Goal: Check status

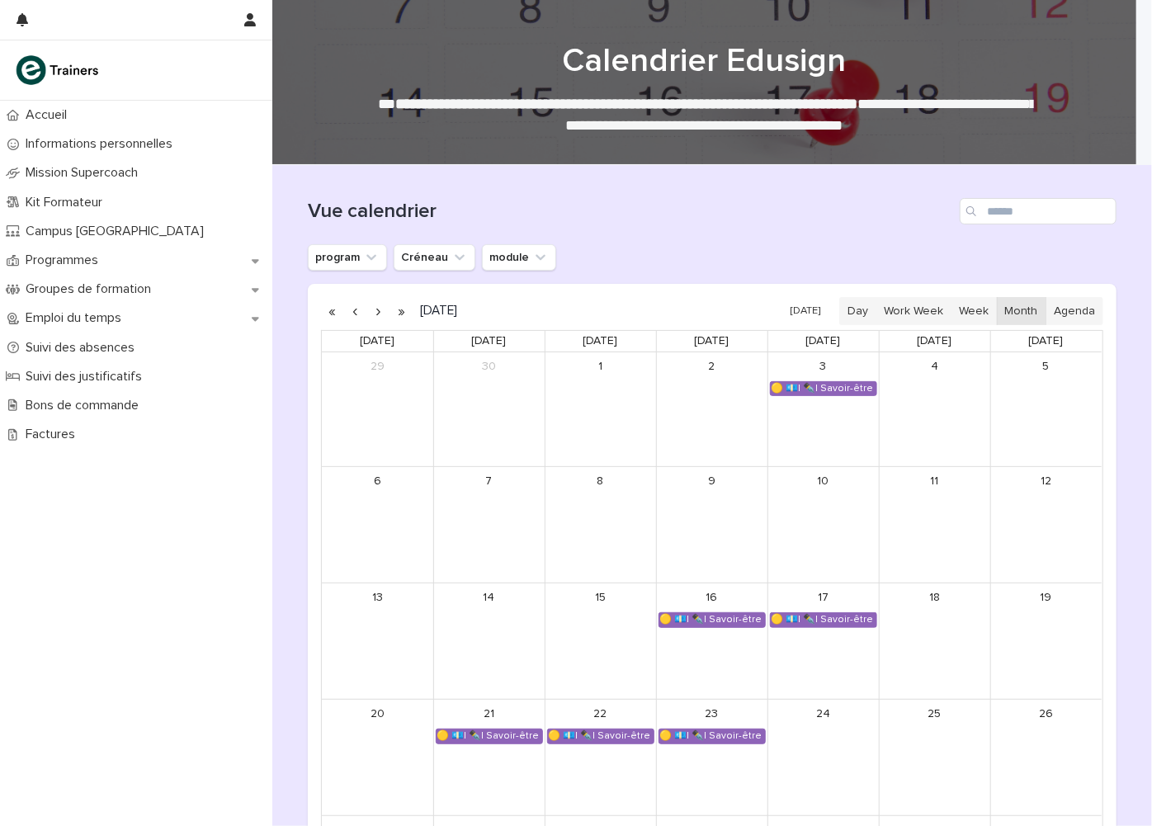
scroll to position [234, 0]
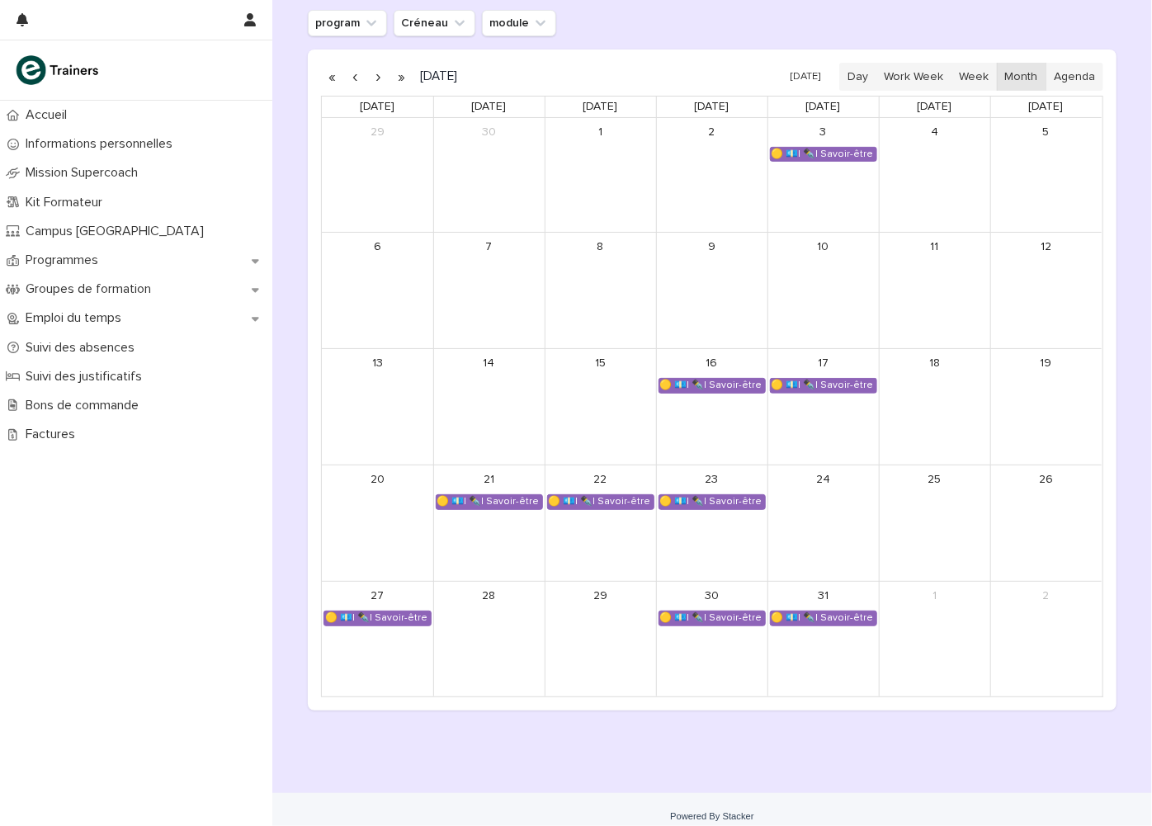
click at [403, 71] on button "button" at bounding box center [401, 77] width 23 height 26
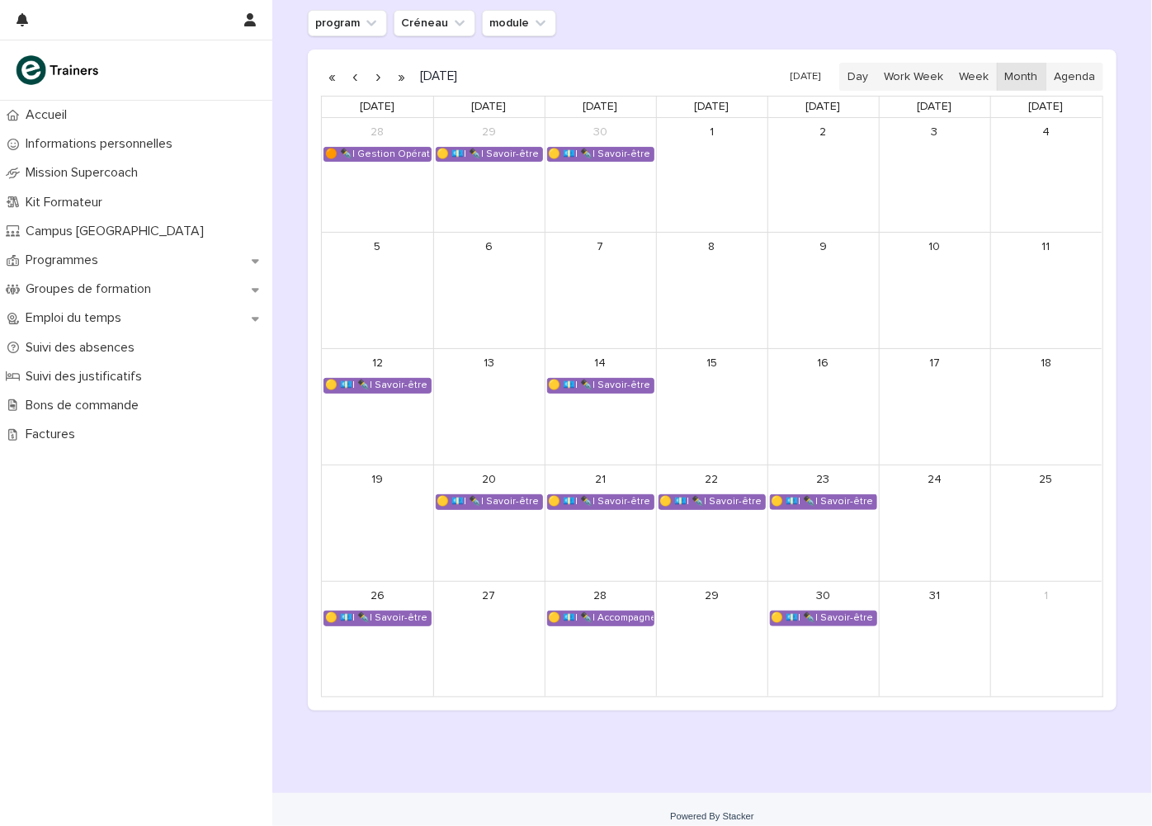
click at [367, 71] on button "button" at bounding box center [378, 77] width 23 height 26
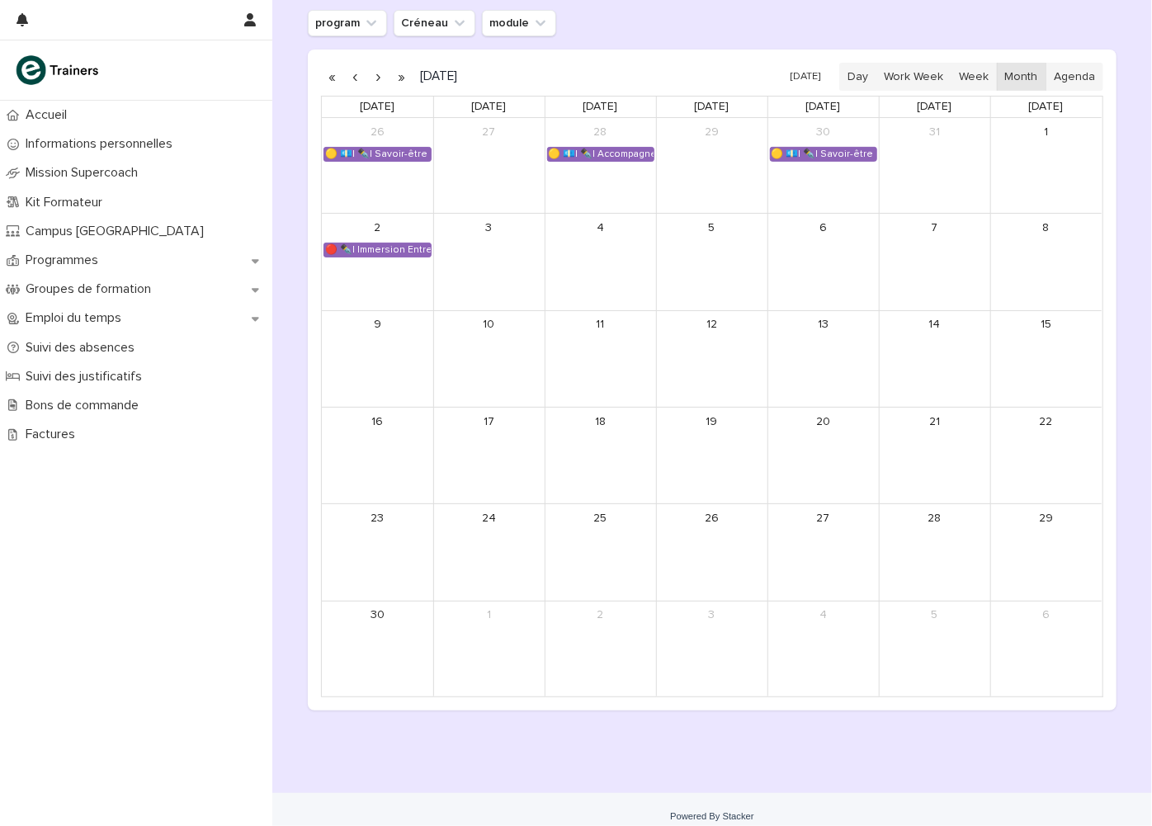
click at [367, 71] on button "button" at bounding box center [378, 77] width 23 height 26
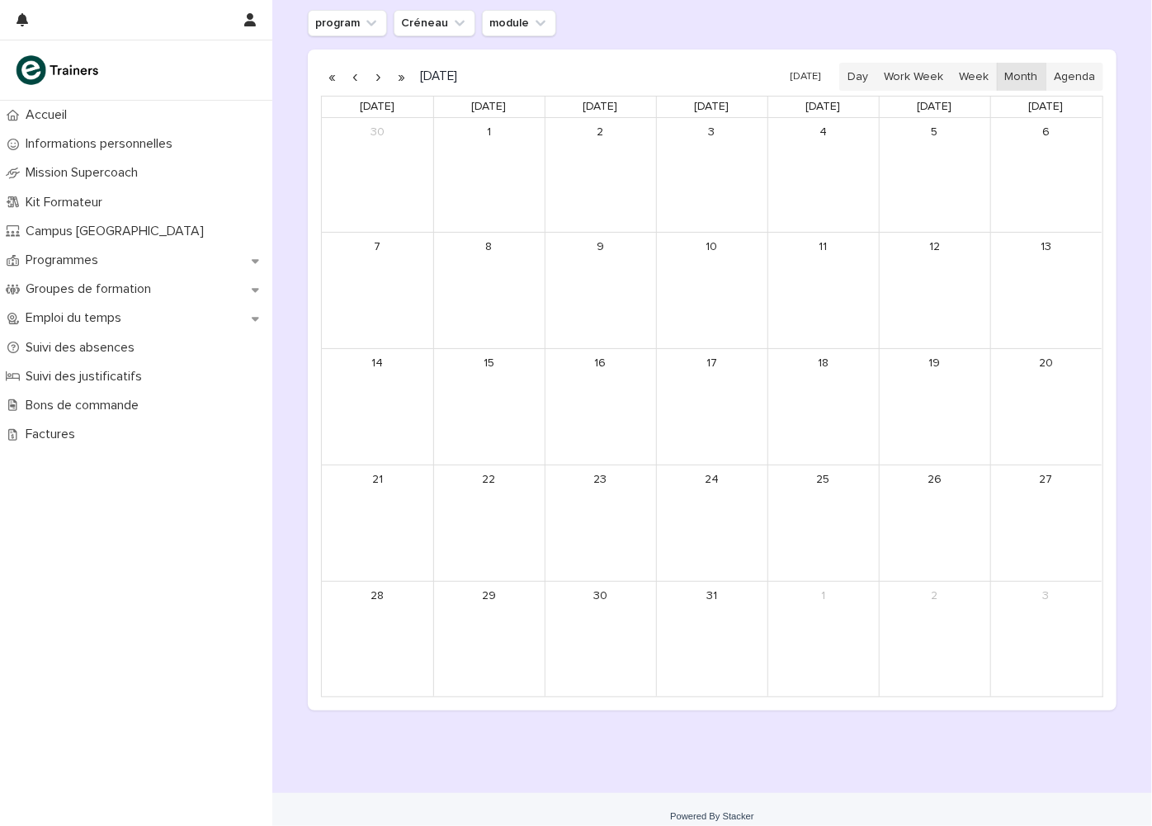
click at [367, 71] on button "button" at bounding box center [378, 77] width 23 height 26
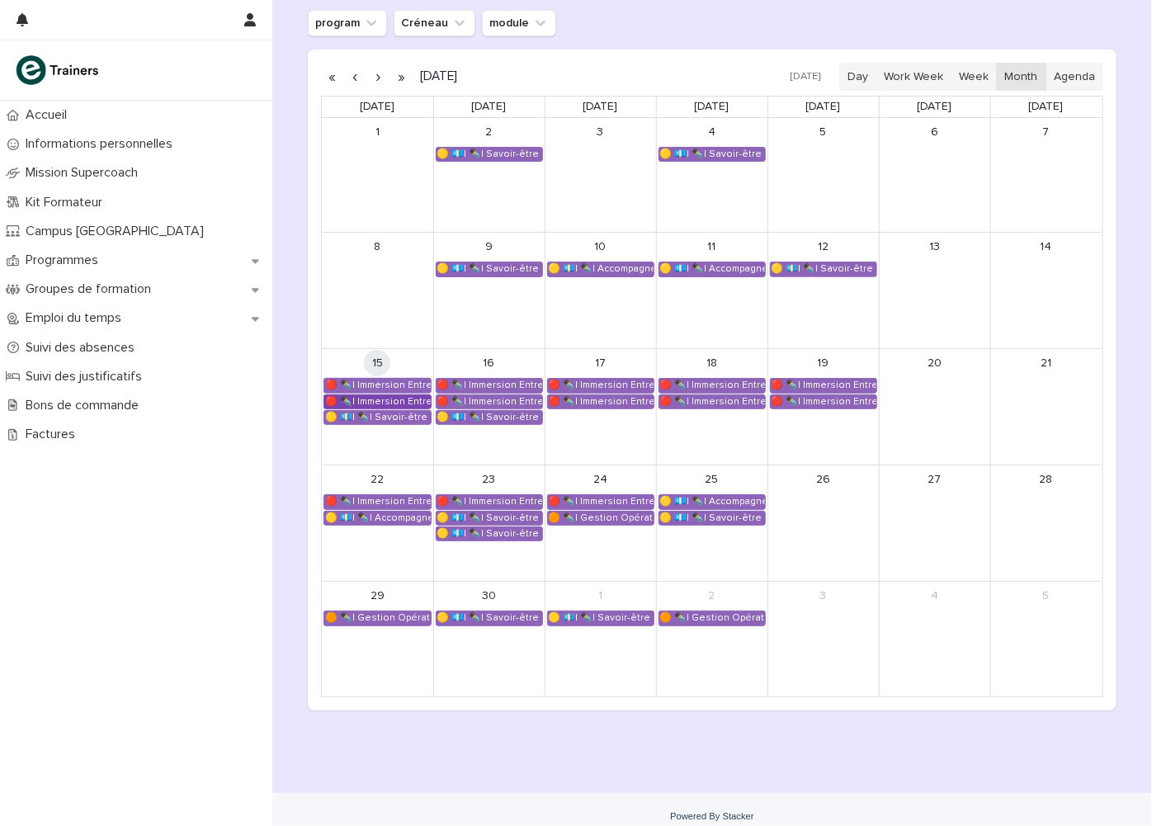
click at [396, 404] on div "🔴 ✒️| Immersion Entreprise - Immersion tutorée" at bounding box center [377, 401] width 106 height 13
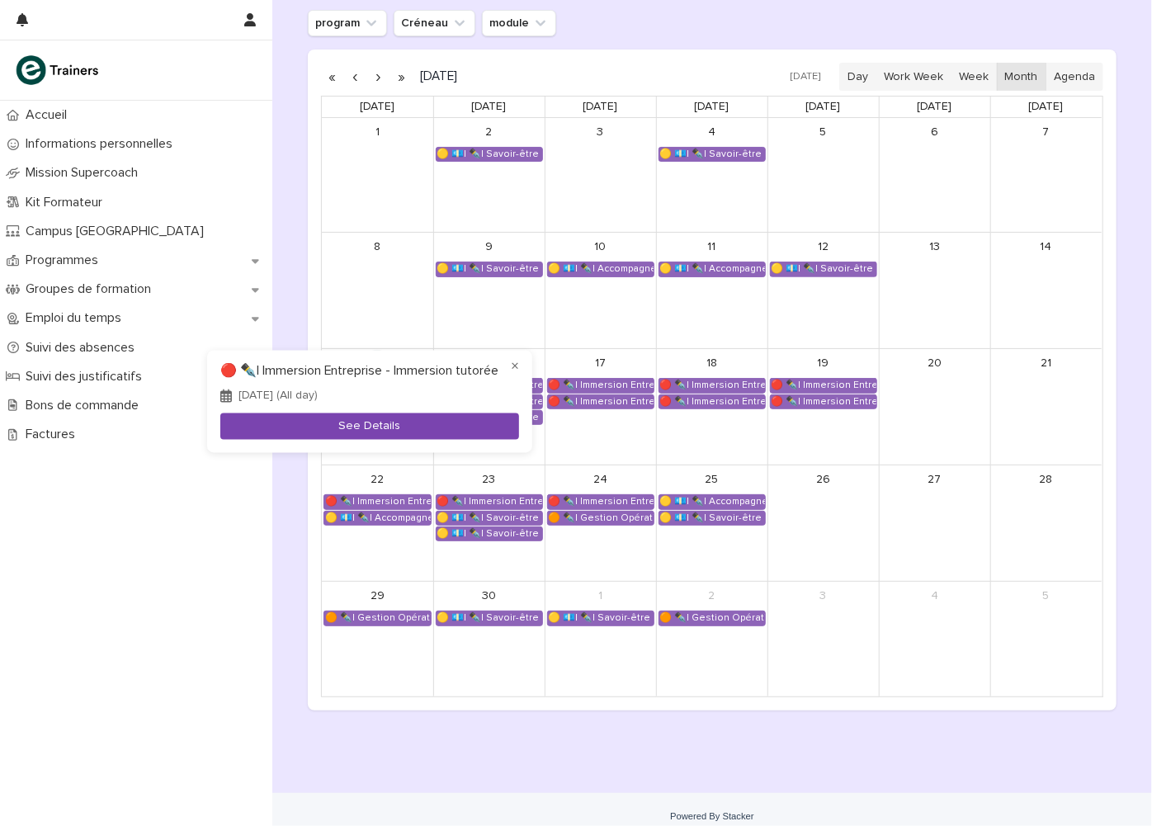
click at [378, 433] on button "See Details" at bounding box center [369, 426] width 299 height 27
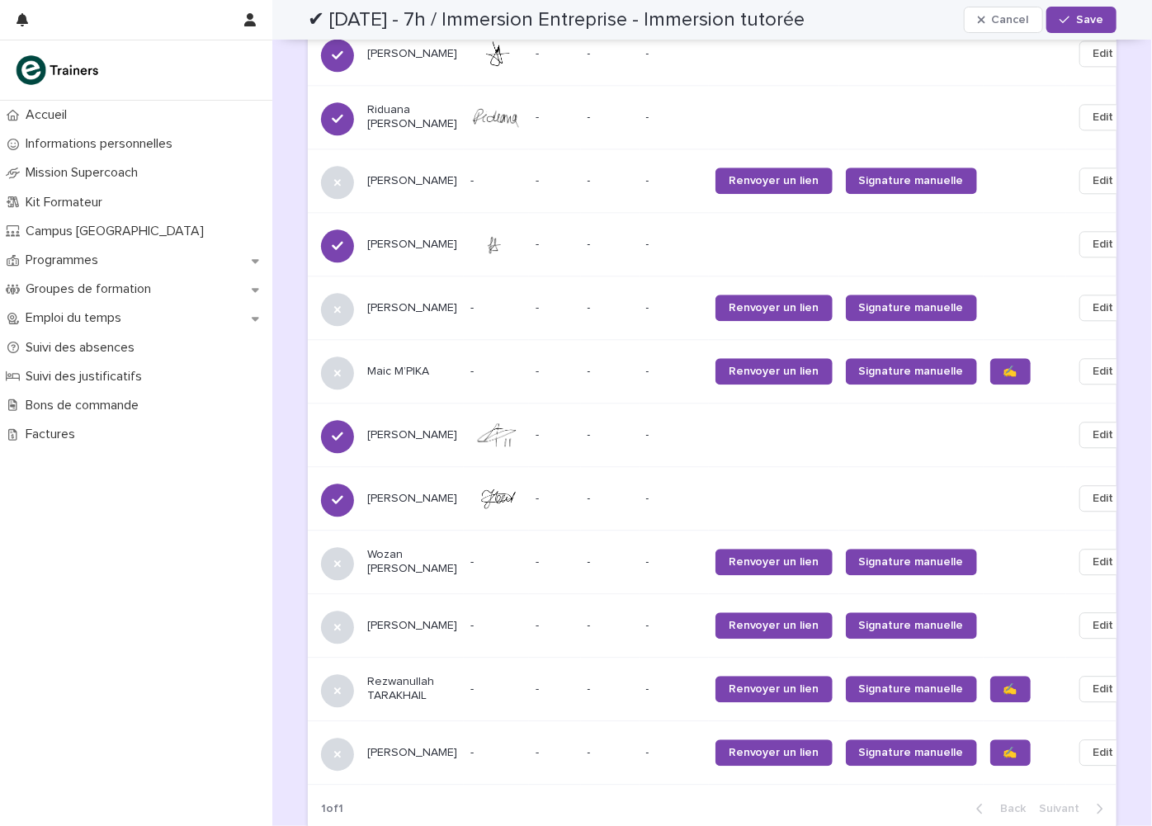
scroll to position [1946, 0]
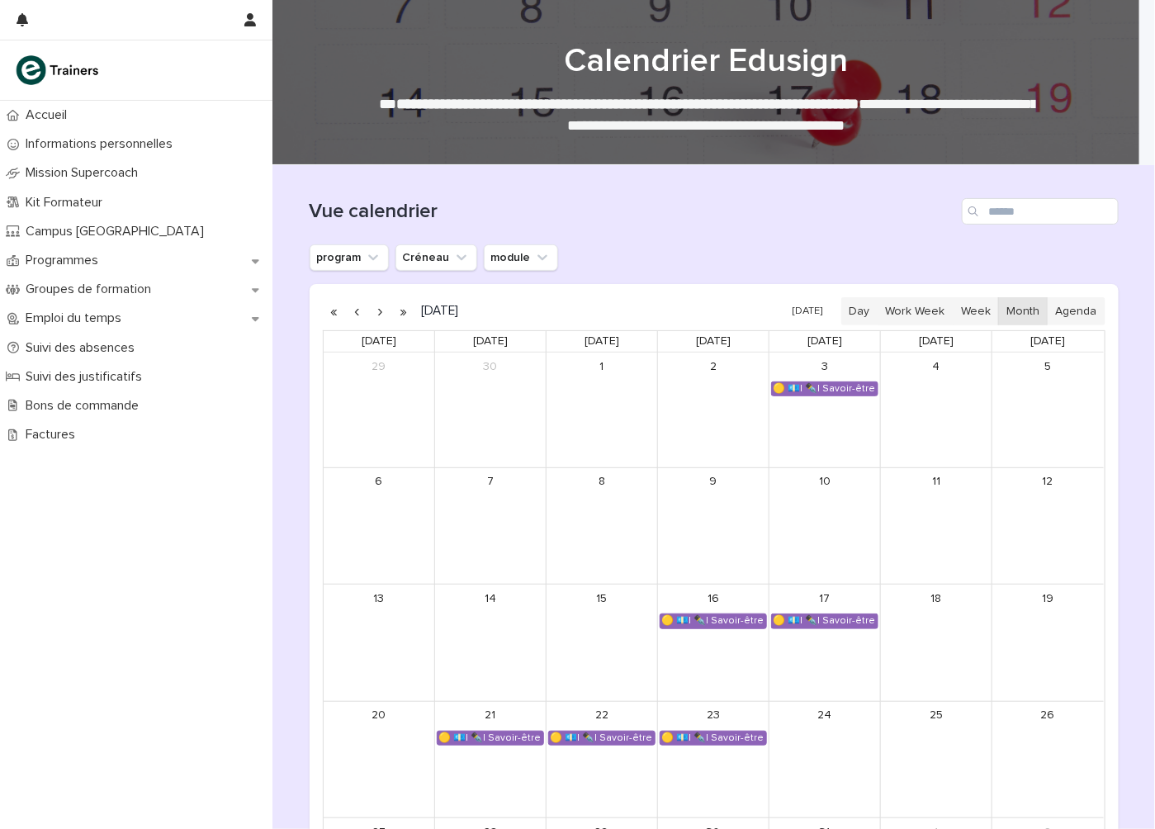
click at [394, 313] on button "button" at bounding box center [403, 311] width 23 height 26
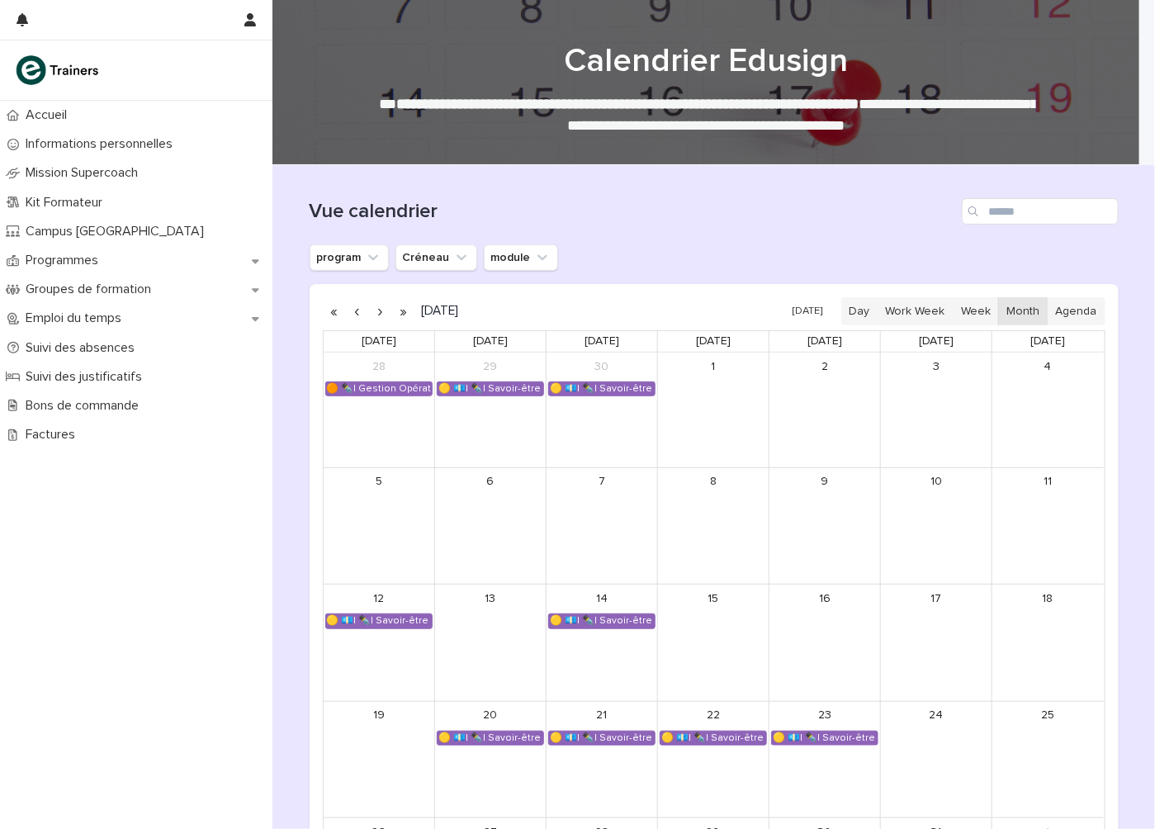
click at [369, 305] on button "button" at bounding box center [380, 311] width 23 height 26
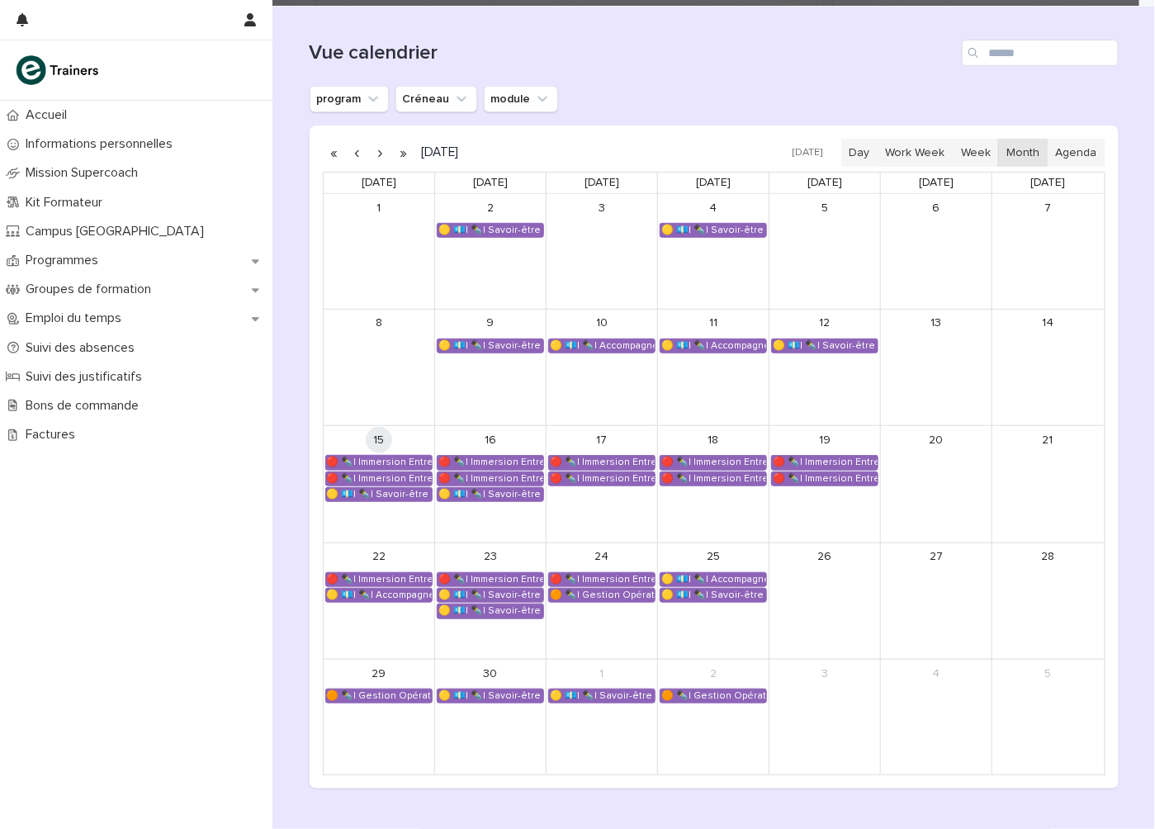
scroll to position [244, 0]
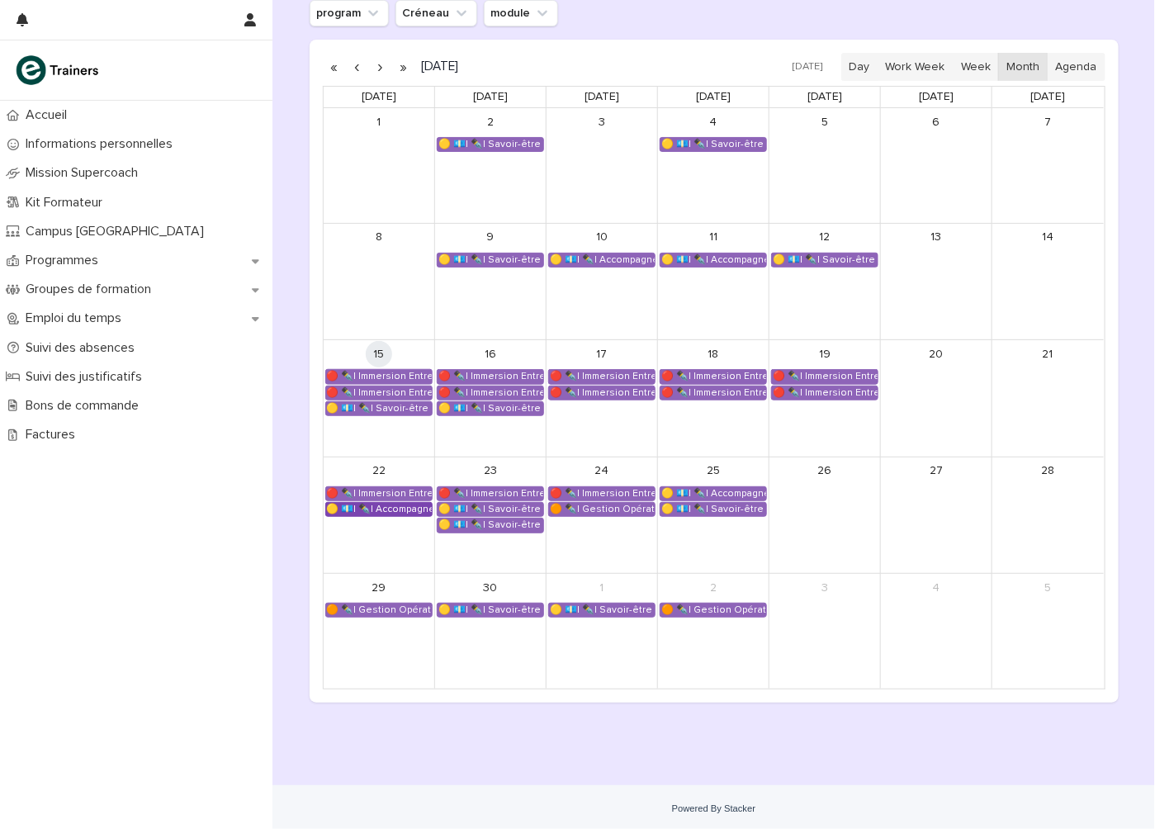
click at [404, 509] on div "🟡 💶| ✒️| Accompagnement Immersion - Retour de l'immersion tutorée" at bounding box center [379, 509] width 106 height 13
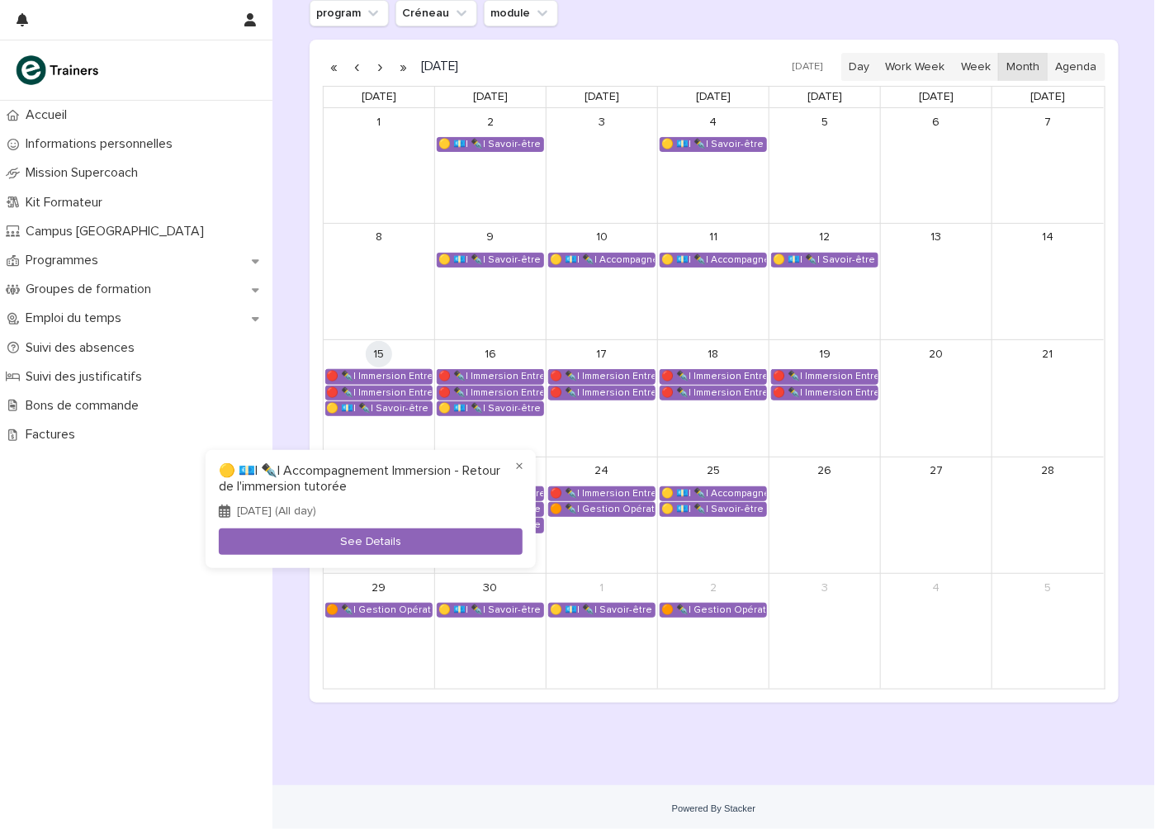
click at [220, 661] on div at bounding box center [577, 414] width 1155 height 829
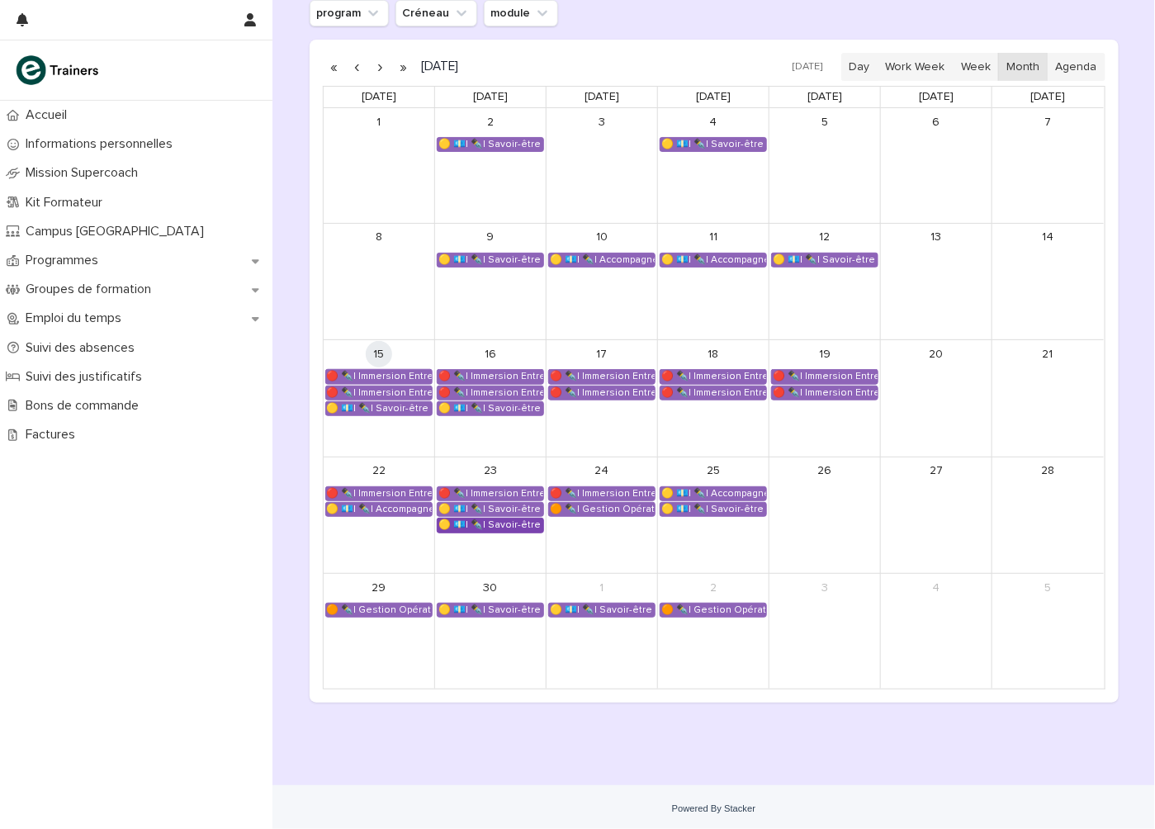
click at [492, 522] on div "🟡 💶| ✒️| Savoir-être métier - Relation Client" at bounding box center [490, 524] width 106 height 13
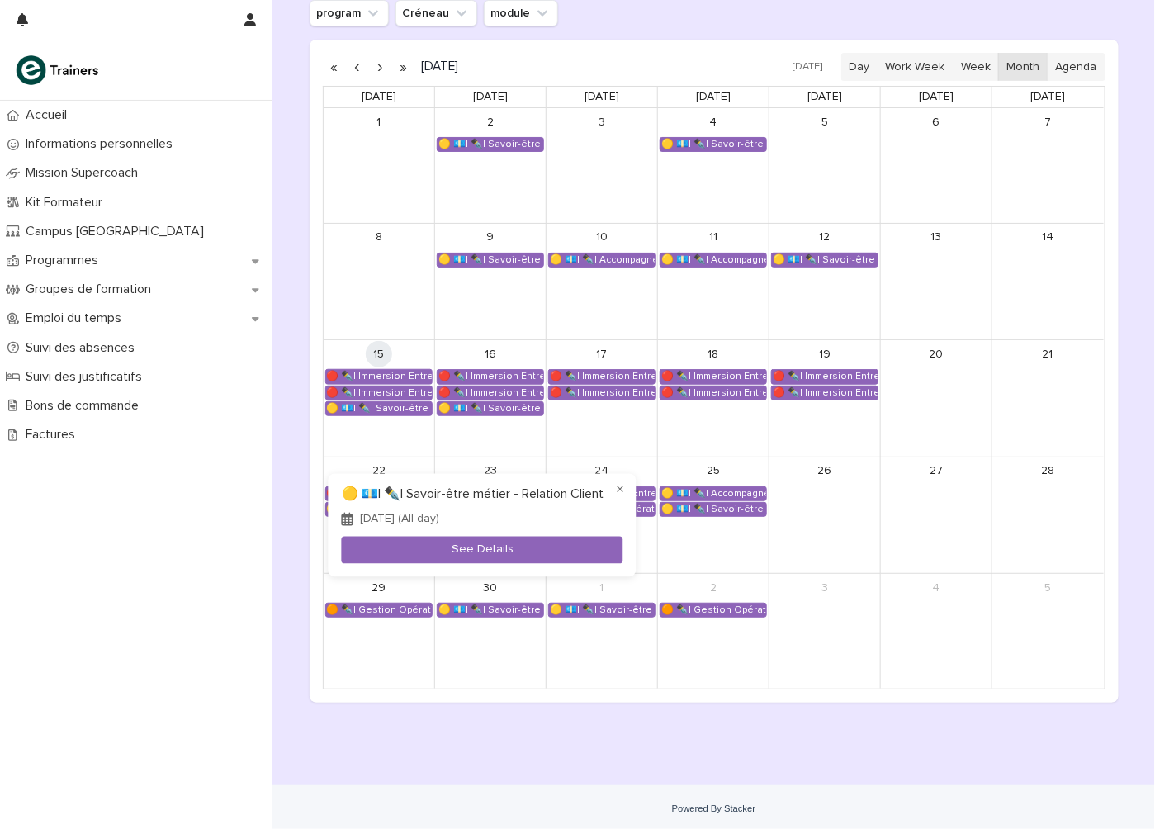
click at [271, 612] on div at bounding box center [577, 414] width 1155 height 829
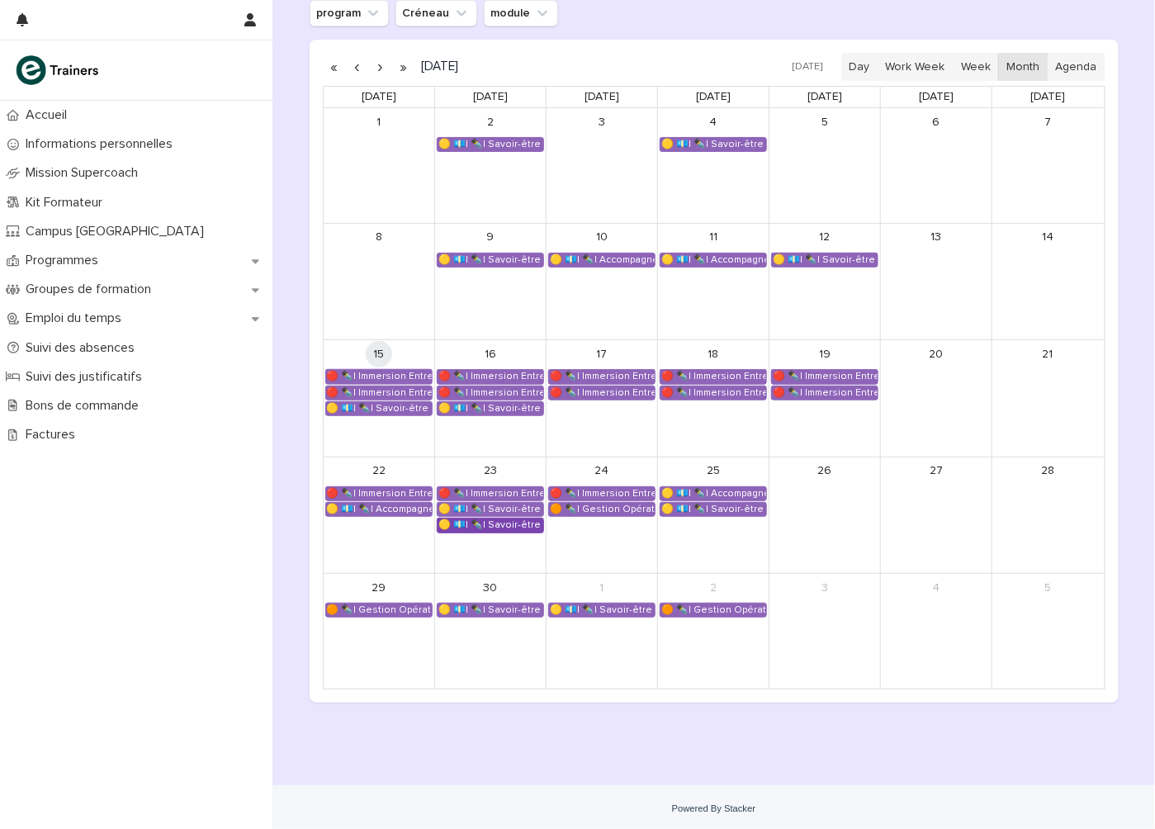
click at [483, 522] on div "🟡 💶| ✒️| Savoir-être métier - Relation Client" at bounding box center [490, 524] width 106 height 13
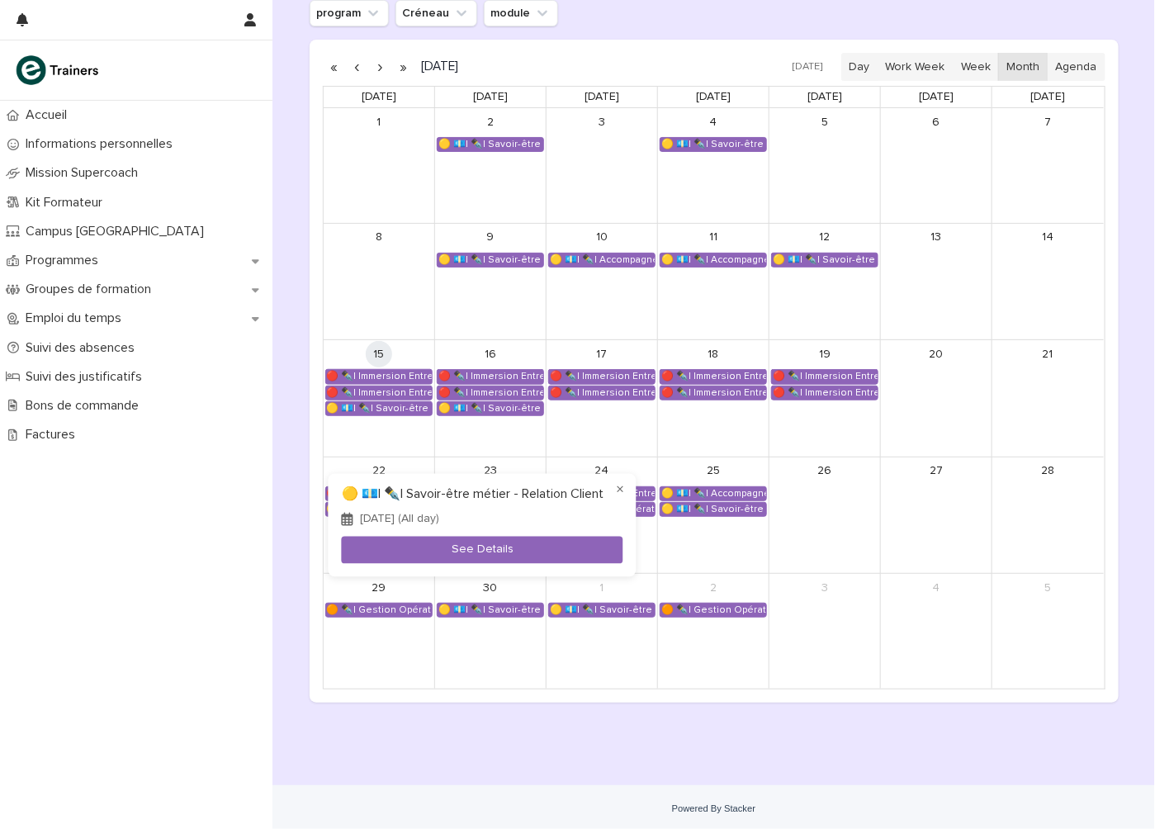
click at [267, 604] on div at bounding box center [577, 414] width 1155 height 829
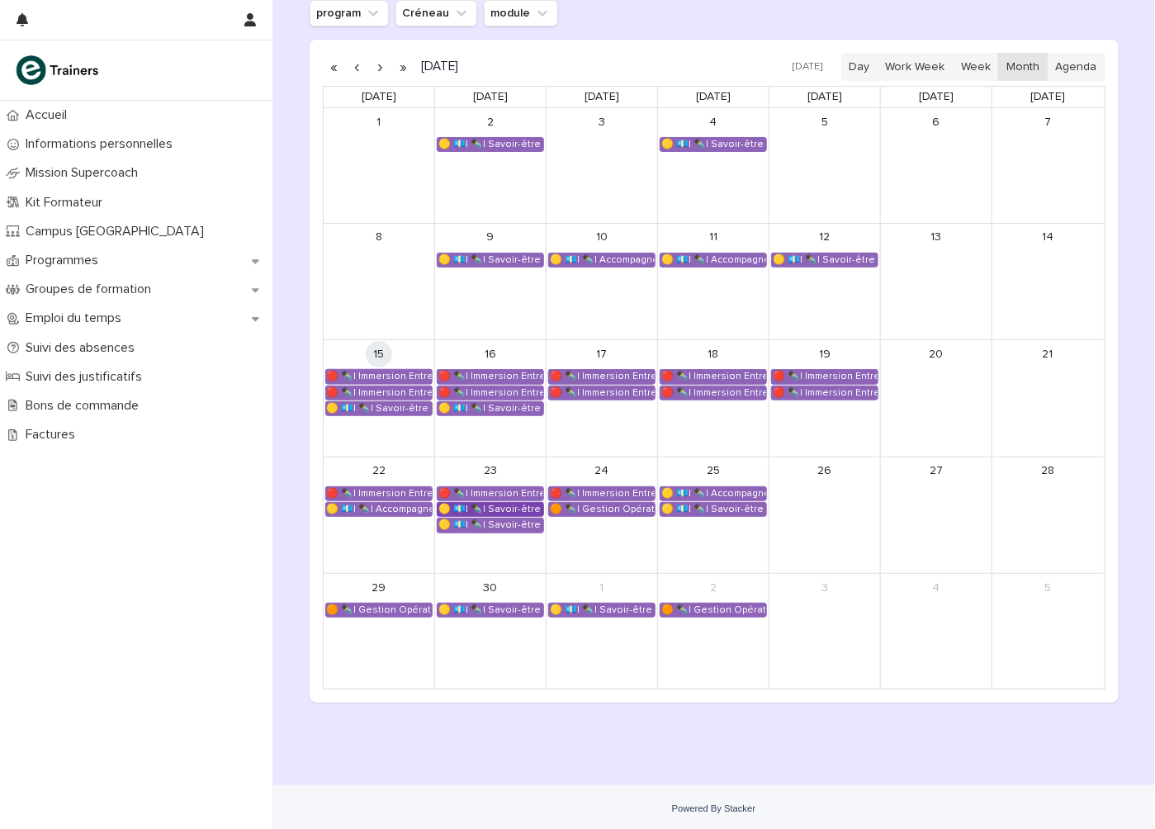
click at [502, 506] on div "🟡 💶| ✒️| Savoir-être métier - Mobilisation et valorisation de ses forces et tal…" at bounding box center [490, 509] width 106 height 13
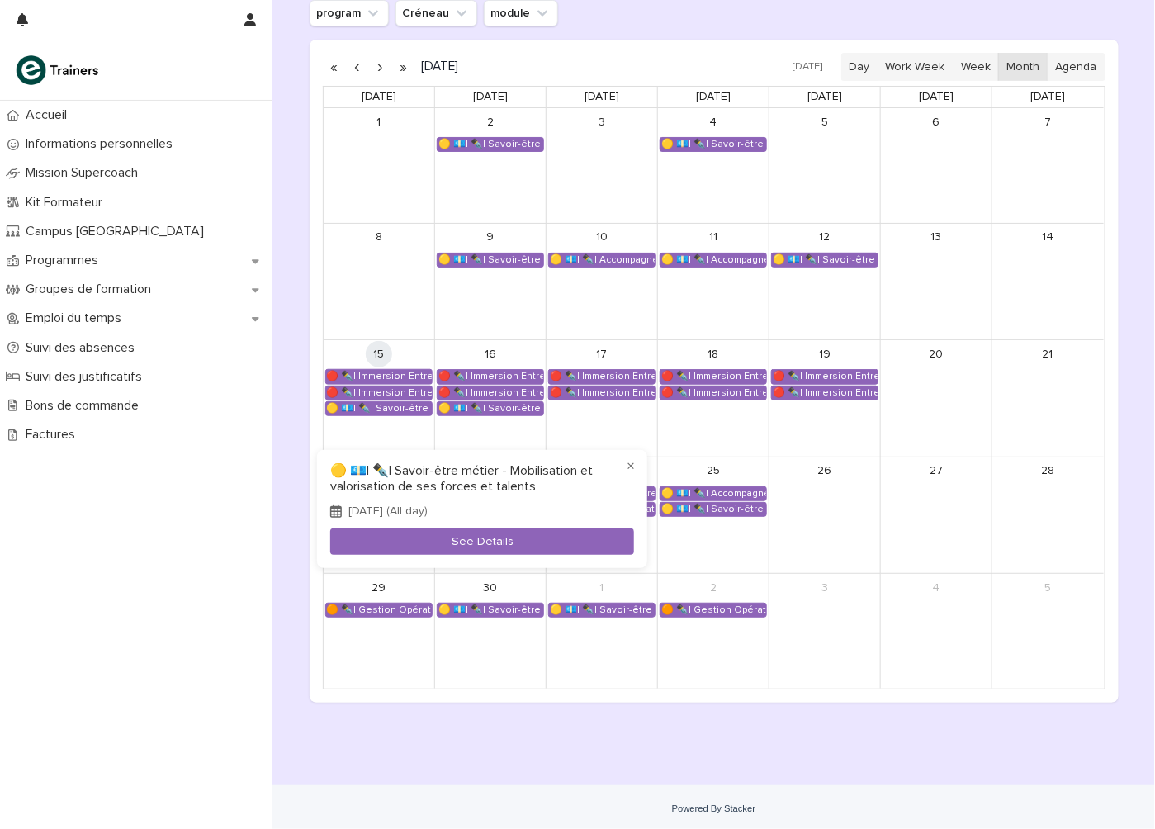
click at [277, 635] on div at bounding box center [577, 414] width 1155 height 829
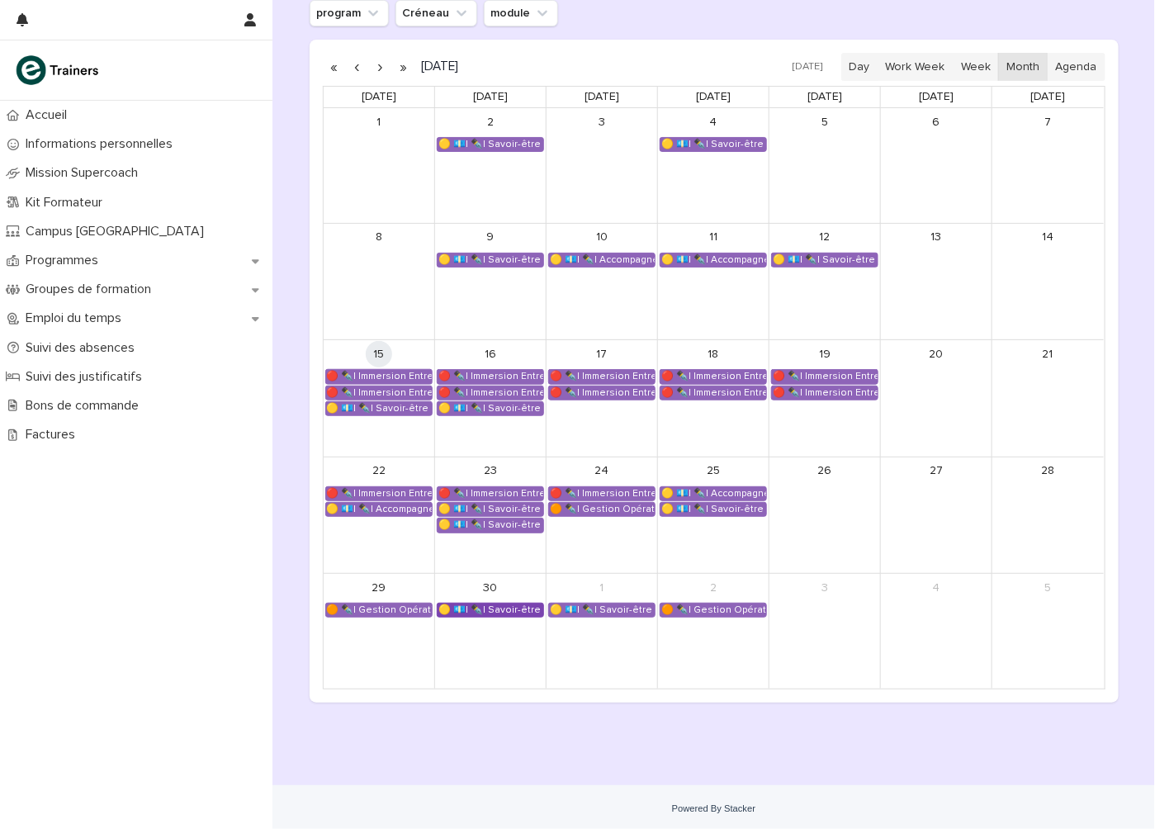
click at [492, 607] on div "🟡 💶| ✒️| Savoir-être métier - Appropriation des outils utilisés lors de la form…" at bounding box center [490, 609] width 106 height 13
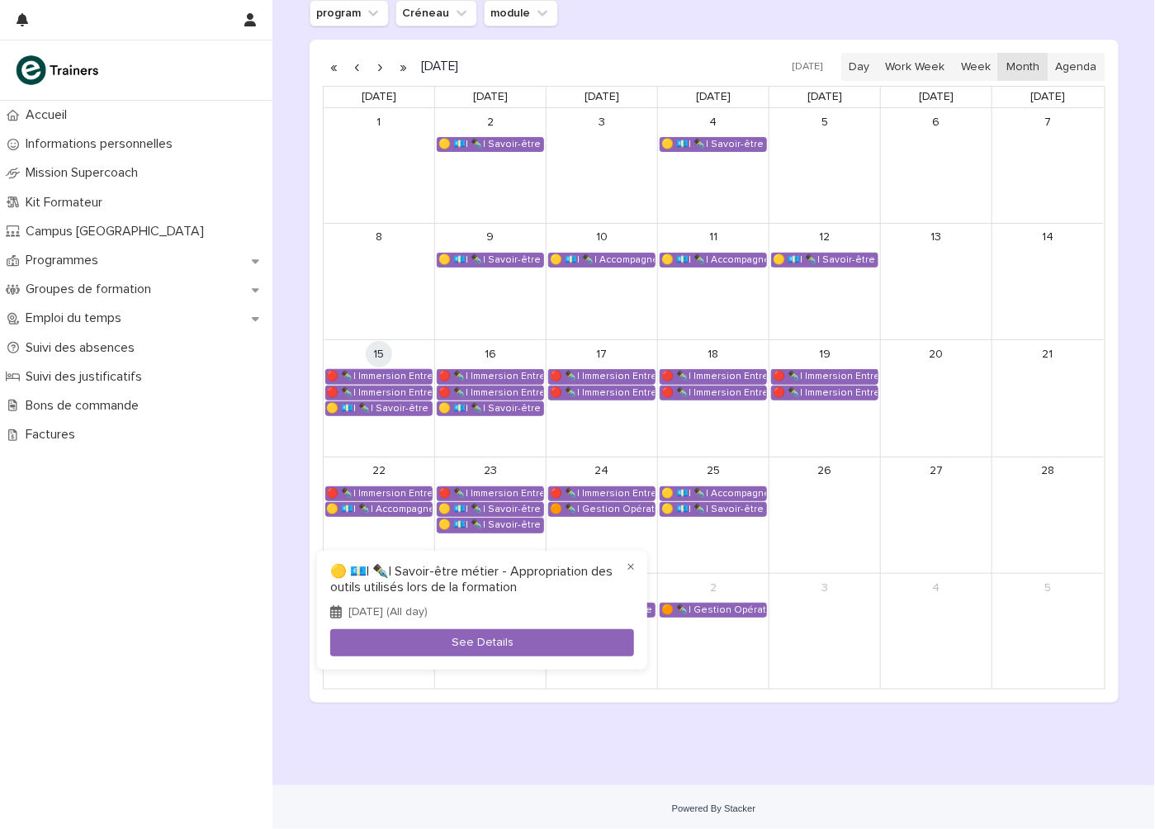
click at [472, 744] on div at bounding box center [577, 414] width 1155 height 829
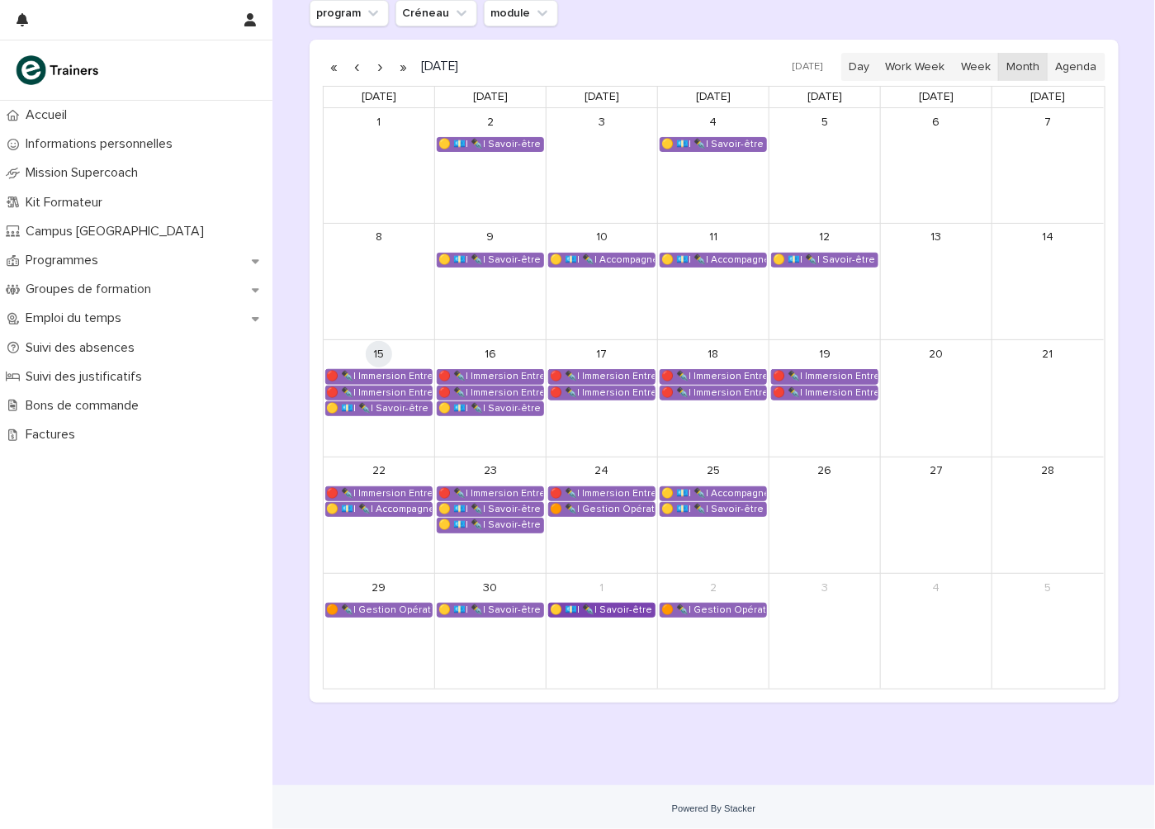
click at [595, 604] on div "🟡 💶| ✒️| Savoir-être métier - Mobilisation et valorisation de ses forces et tal…" at bounding box center [602, 609] width 106 height 13
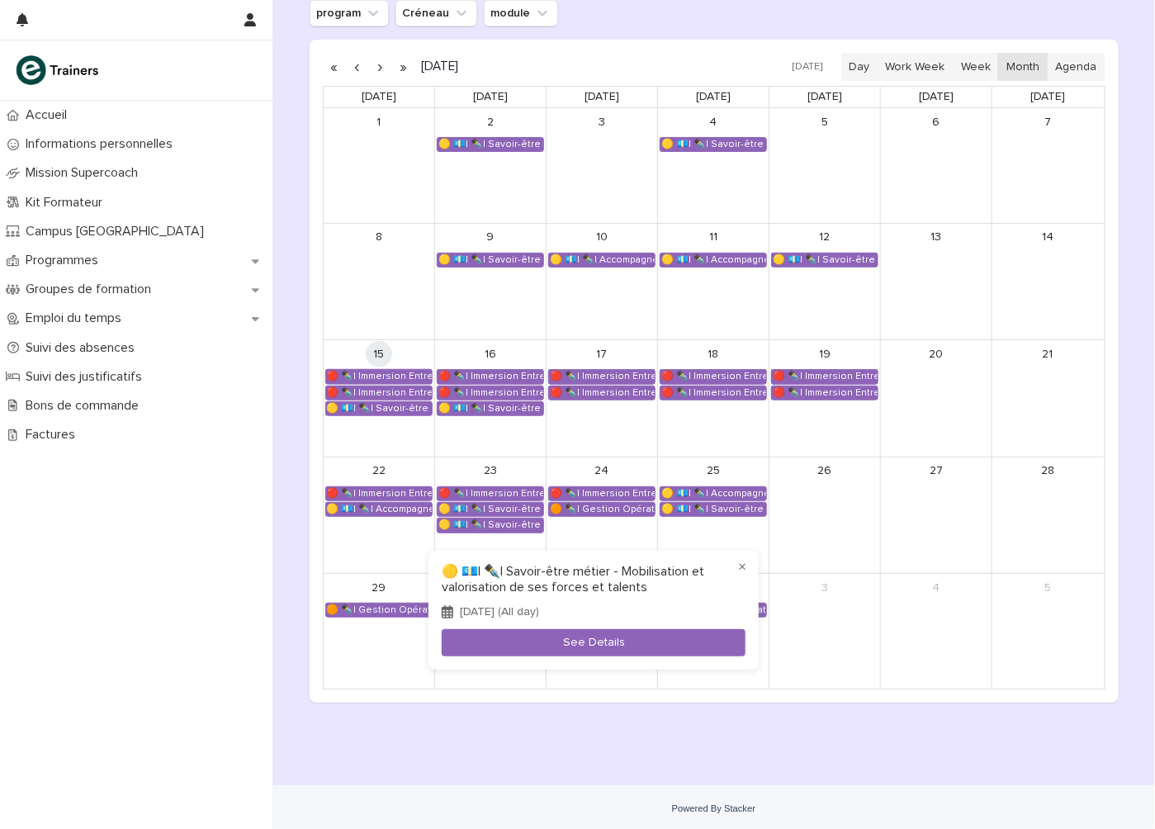
click at [577, 699] on div at bounding box center [577, 414] width 1155 height 829
